Goal: Task Accomplishment & Management: Use online tool/utility

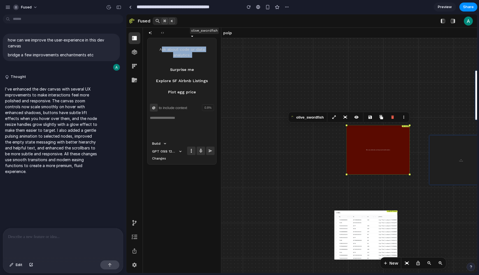
drag, startPoint x: 161, startPoint y: 50, endPoint x: 196, endPoint y: 60, distance: 36.5
click at [196, 60] on div "Ask about code or data analytics: Surprise me Explore SF Airbnb Listings Plot e…" at bounding box center [182, 70] width 60 height 54
click at [204, 31] on div "olive_swordfish" at bounding box center [204, 31] width 27 height 6
drag, startPoint x: 363, startPoint y: 146, endPoint x: 316, endPoint y: 140, distance: 47.1
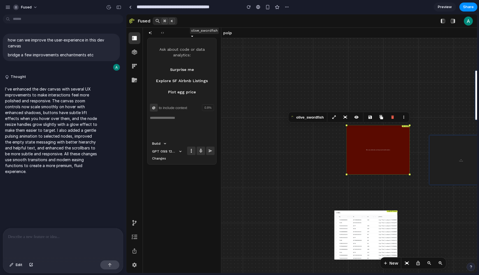
click at [318, 140] on div "coffee_mule -- Field: uhuh olive_swordfish Min, max, initial value, and step mu…" at bounding box center [413, 155] width 384 height 235
drag, startPoint x: 474, startPoint y: 91, endPoint x: 472, endPoint y: 116, distance: 25.0
click at [472, 116] on div "coffee_mule -- Field: uhuh olive_swordfish Min, max, initial value, and step mu…" at bounding box center [413, 155] width 384 height 235
